Goal: Task Accomplishment & Management: Use online tool/utility

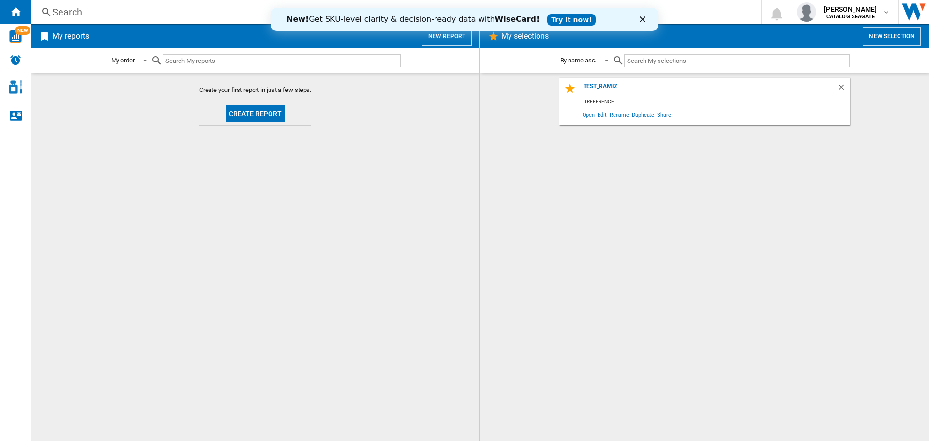
click at [549, 22] on link "Try it now!" at bounding box center [571, 20] width 48 height 12
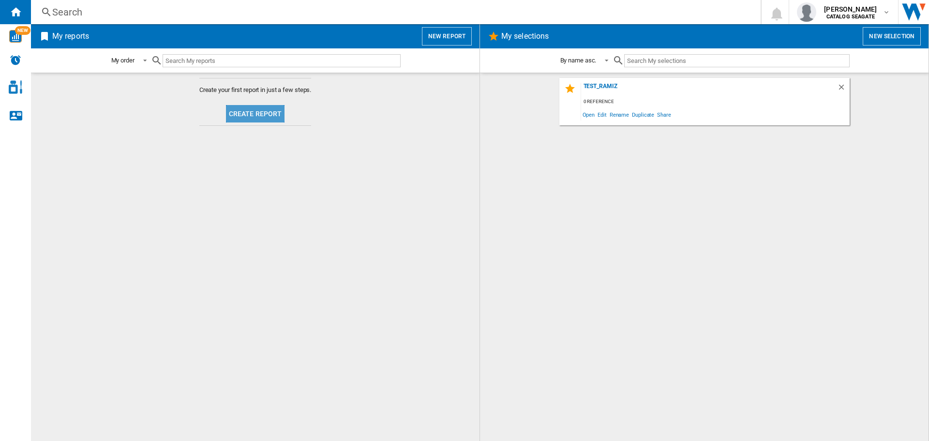
click at [267, 116] on button "Create report" at bounding box center [255, 113] width 59 height 17
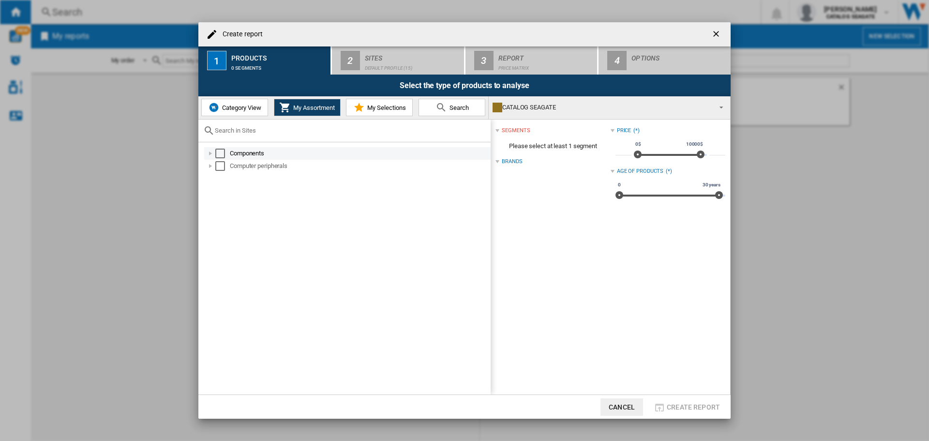
click at [228, 151] on md-checkbox "Select" at bounding box center [222, 154] width 15 height 10
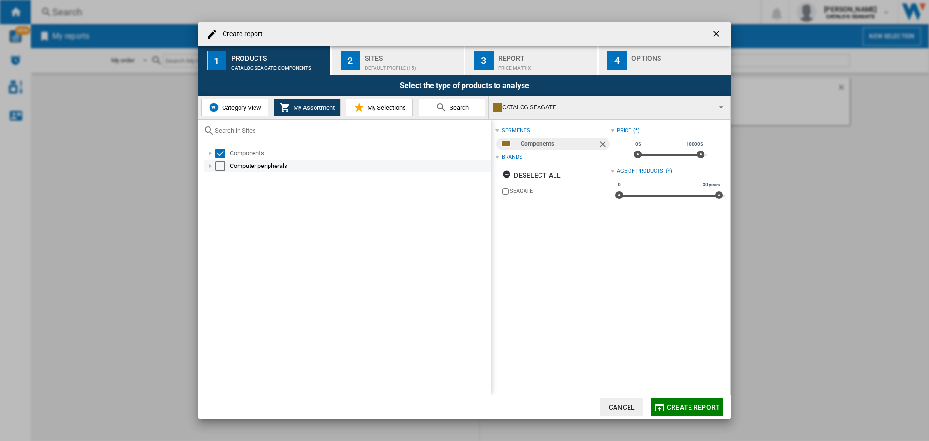
click at [224, 164] on div "Select" at bounding box center [220, 166] width 10 height 10
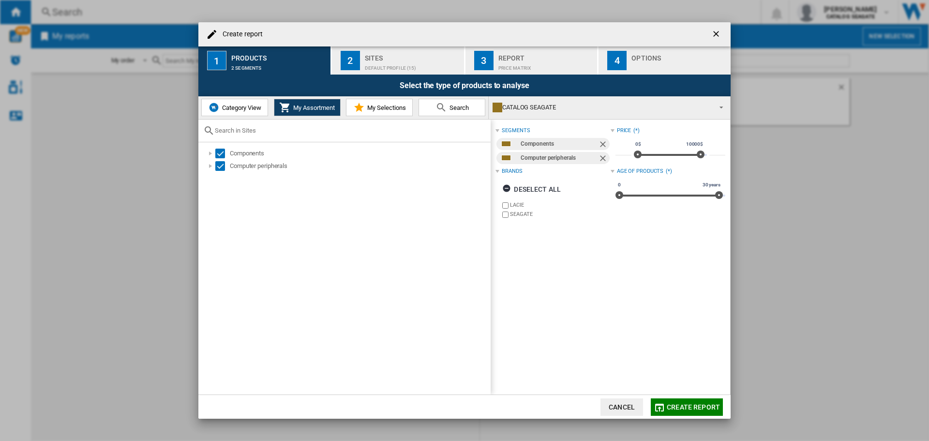
click at [361, 63] on button "2 Sites Default profile (15)" at bounding box center [398, 60] width 133 height 28
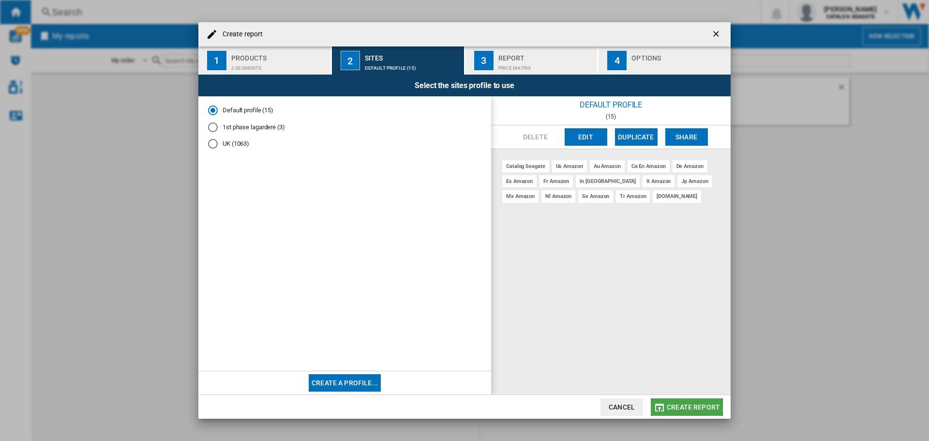
click at [684, 408] on span "Create report" at bounding box center [693, 407] width 53 height 8
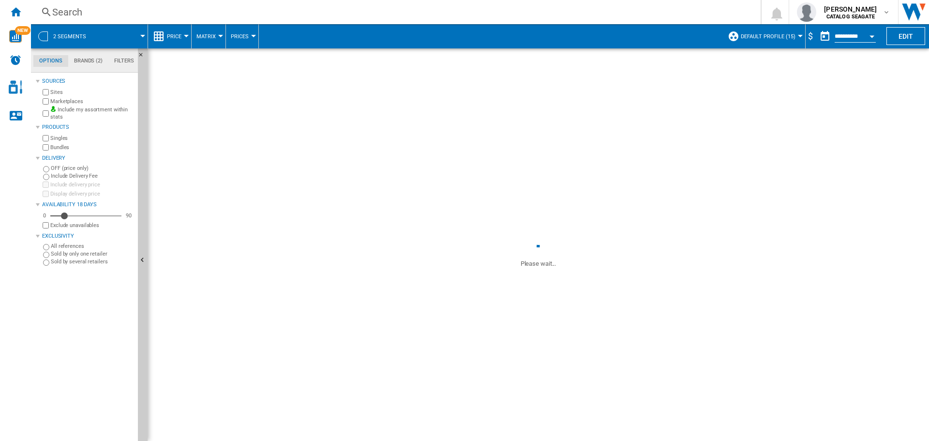
click at [185, 42] on button "Price" at bounding box center [176, 36] width 19 height 24
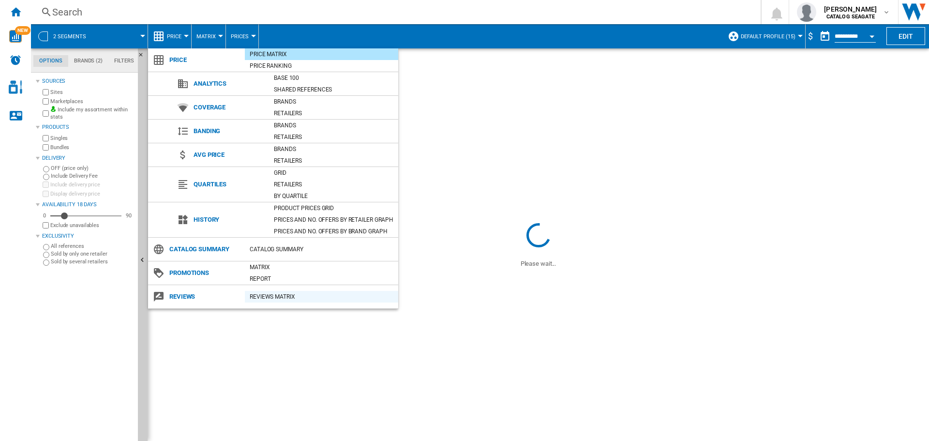
click at [273, 293] on div "REVIEWS Matrix" at bounding box center [321, 297] width 153 height 10
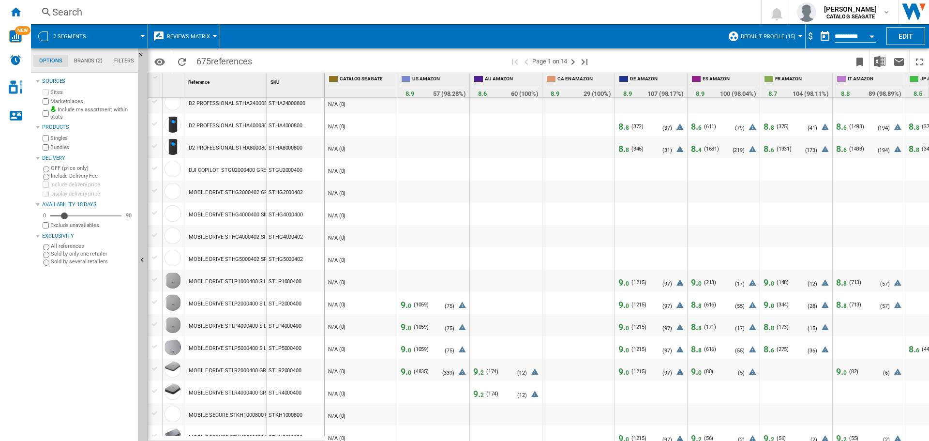
scroll to position [787, 0]
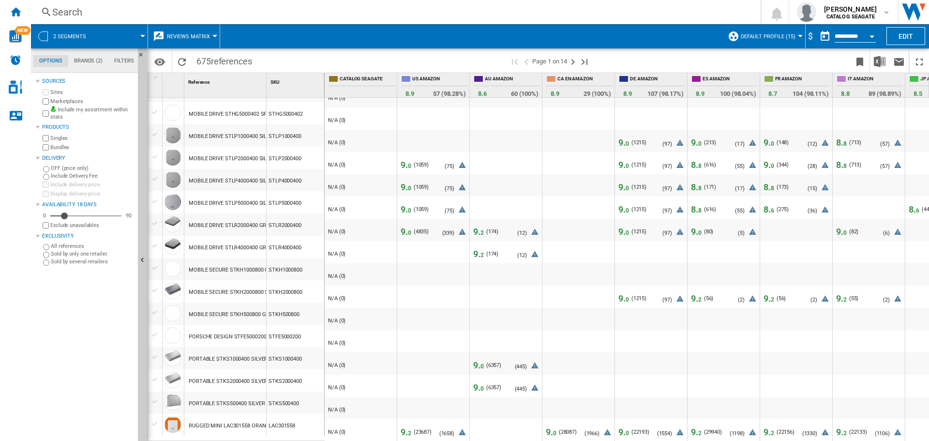
click at [405, 160] on span "9. 0" at bounding box center [406, 165] width 11 height 10
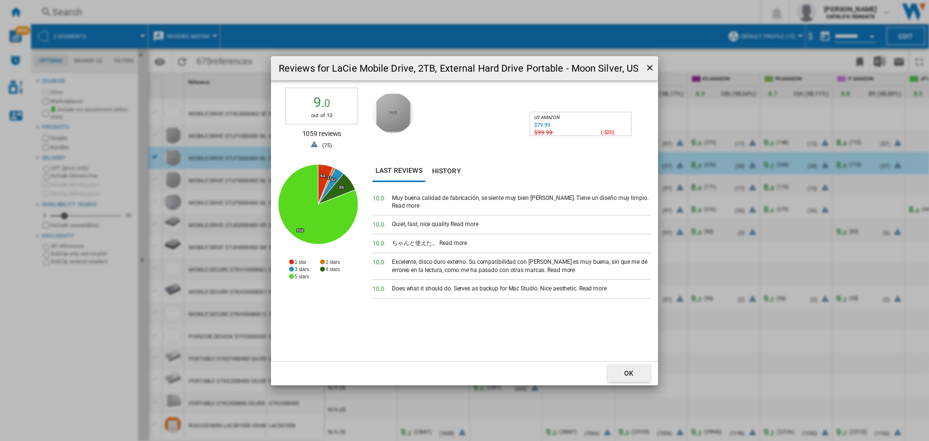
click at [649, 66] on ng-md-icon "getI18NText('BUTTONS.CLOSE_DIALOG')" at bounding box center [651, 69] width 12 height 12
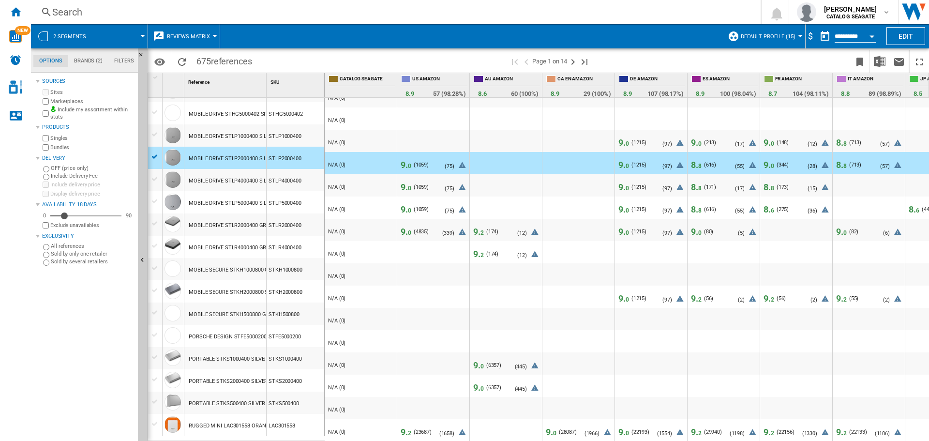
click at [402, 183] on span "9. 0" at bounding box center [406, 187] width 11 height 10
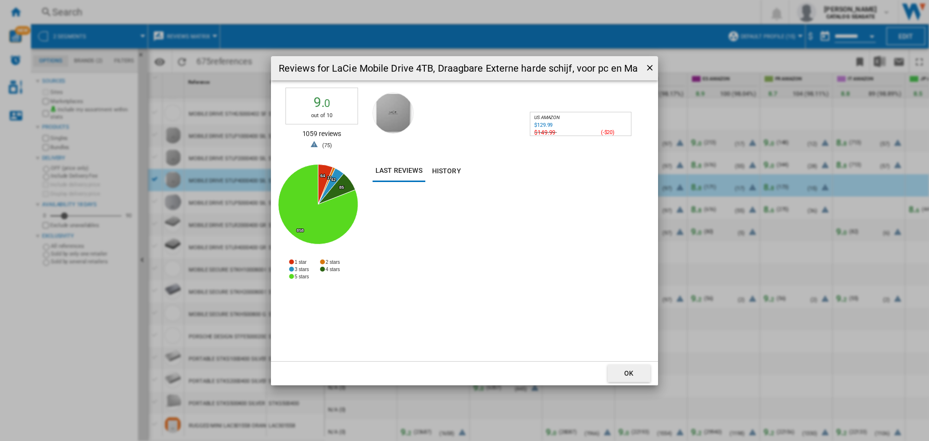
click at [654, 66] on ng-md-icon "getI18NText('BUTTONS.CLOSE_DIALOG')" at bounding box center [651, 69] width 12 height 12
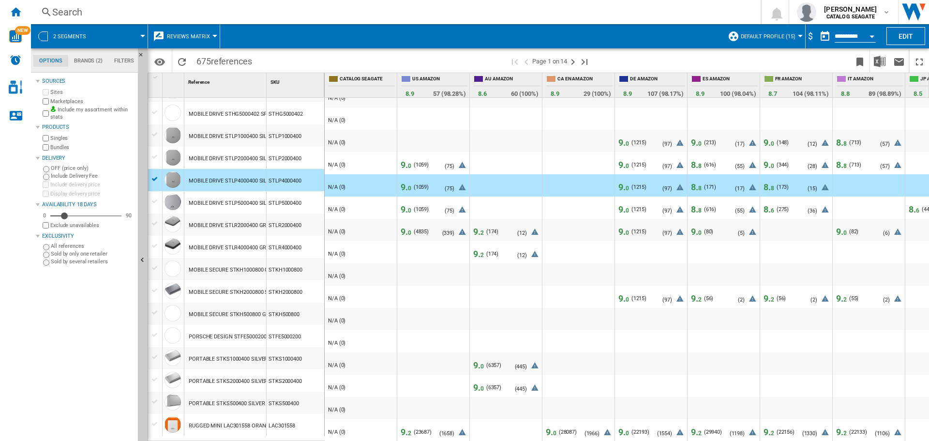
click at [407, 227] on span "9. 0" at bounding box center [406, 232] width 11 height 10
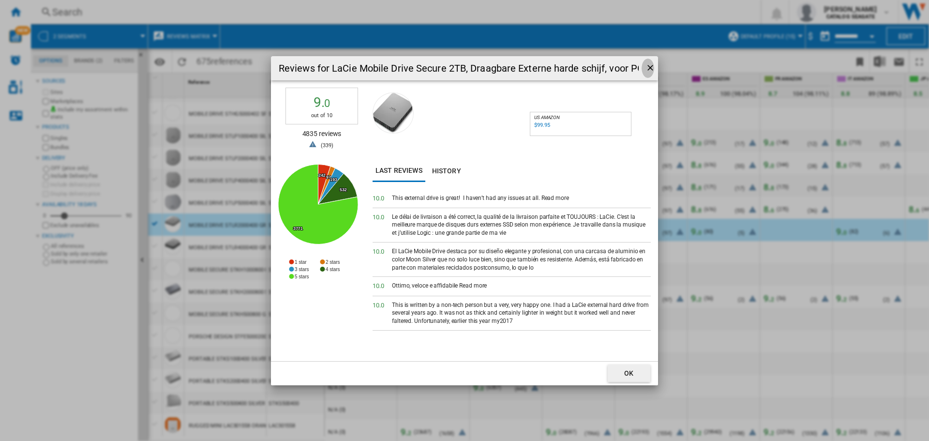
click at [647, 65] on ng-md-icon "getI18NText('BUTTONS.CLOSE_DIALOG')" at bounding box center [652, 69] width 12 height 12
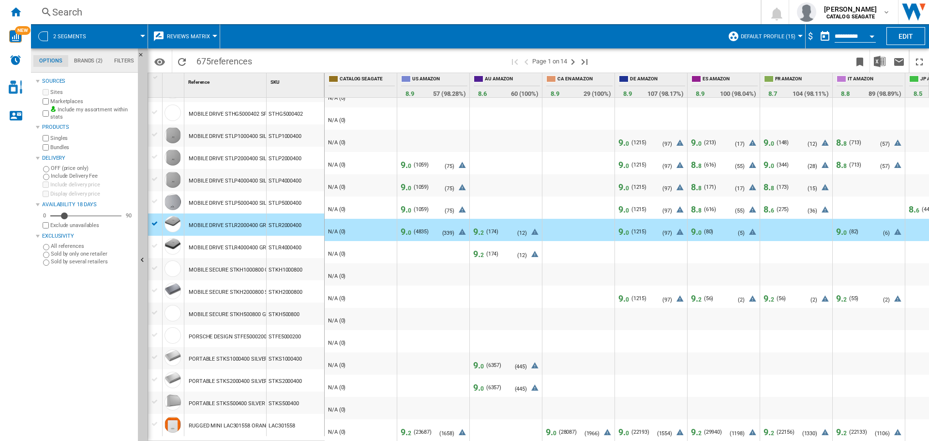
click at [407, 163] on span "9. 0" at bounding box center [406, 165] width 11 height 10
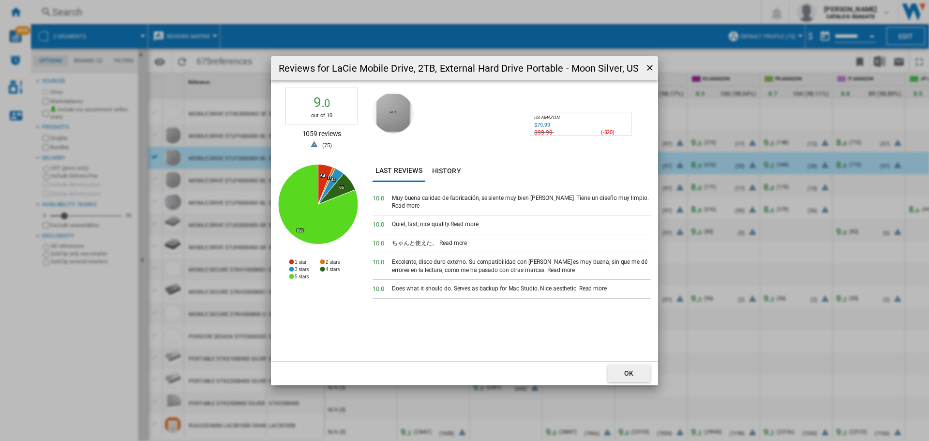
click at [408, 413] on div "Reviews for LaCie Mobile Drive, 2TB, External Hard Drive Portable - Moon Silver…" at bounding box center [464, 220] width 929 height 441
click at [636, 380] on button "OK" at bounding box center [629, 373] width 43 height 17
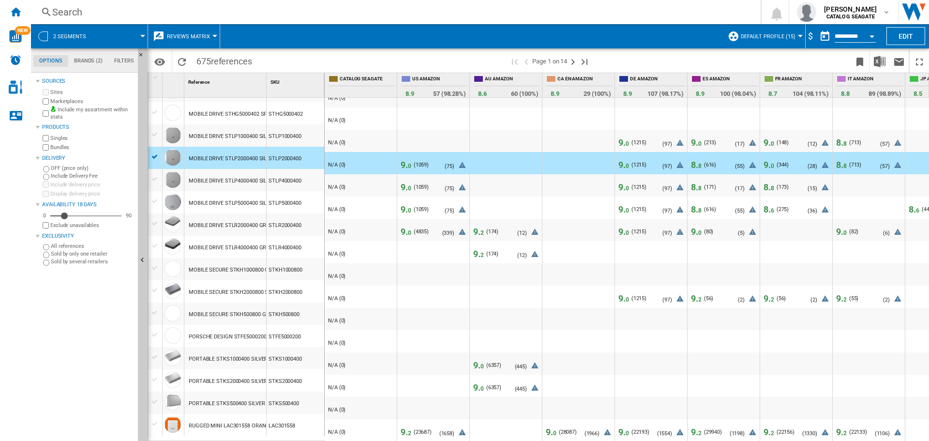
click at [407, 427] on span "9. 2" at bounding box center [406, 432] width 11 height 10
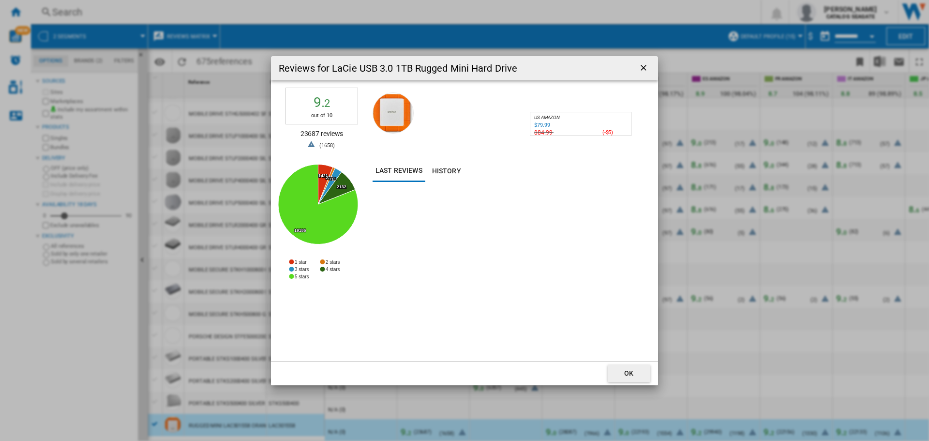
click at [542, 121] on div "$79.99" at bounding box center [541, 126] width 17 height 10
click at [743, 75] on div "Reviews for LaCie USB 3.0 1TB Rugged Mini Hard Drive 9. 2 out of 10 23687 revie…" at bounding box center [464, 220] width 929 height 441
click at [637, 66] on button "Reviews for ..." at bounding box center [644, 68] width 19 height 19
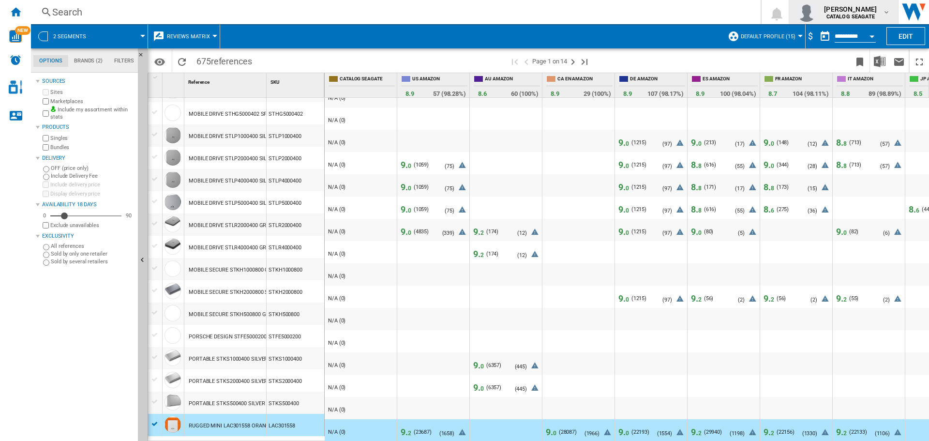
click at [861, 10] on span "[PERSON_NAME]" at bounding box center [850, 9] width 53 height 10
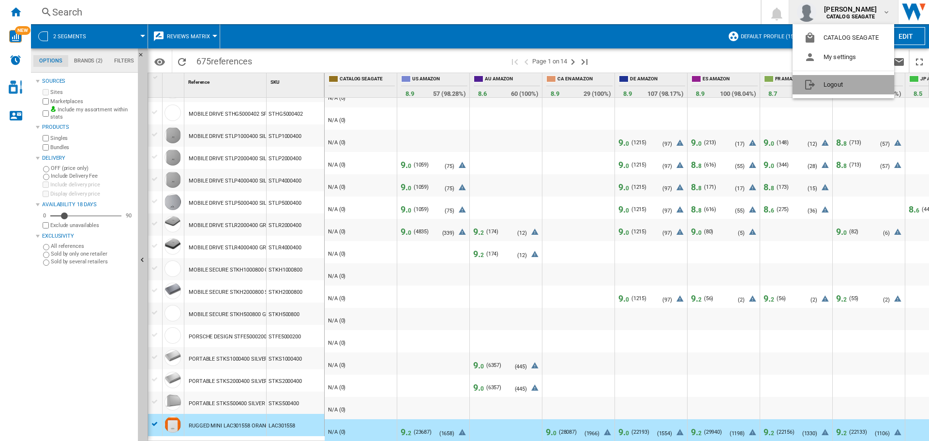
click at [822, 82] on button "Logout" at bounding box center [844, 84] width 102 height 19
